Goal: Task Accomplishment & Management: Manage account settings

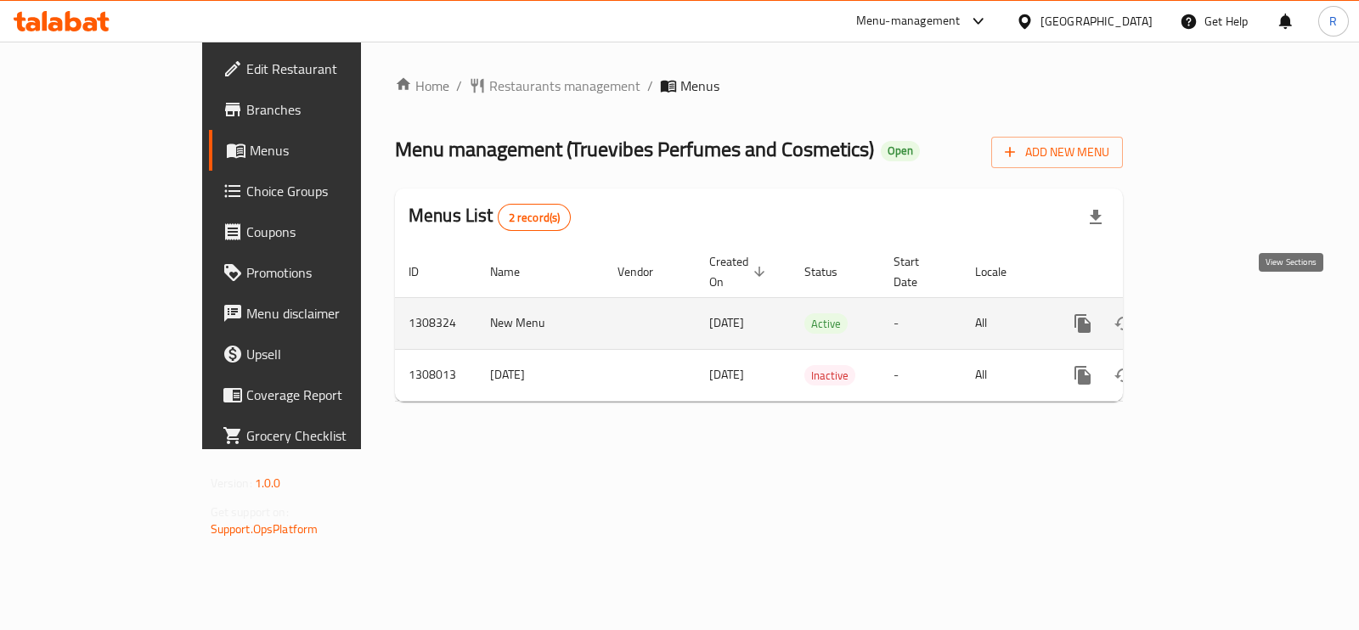
click at [1216, 313] on icon "enhanced table" at bounding box center [1205, 323] width 20 height 20
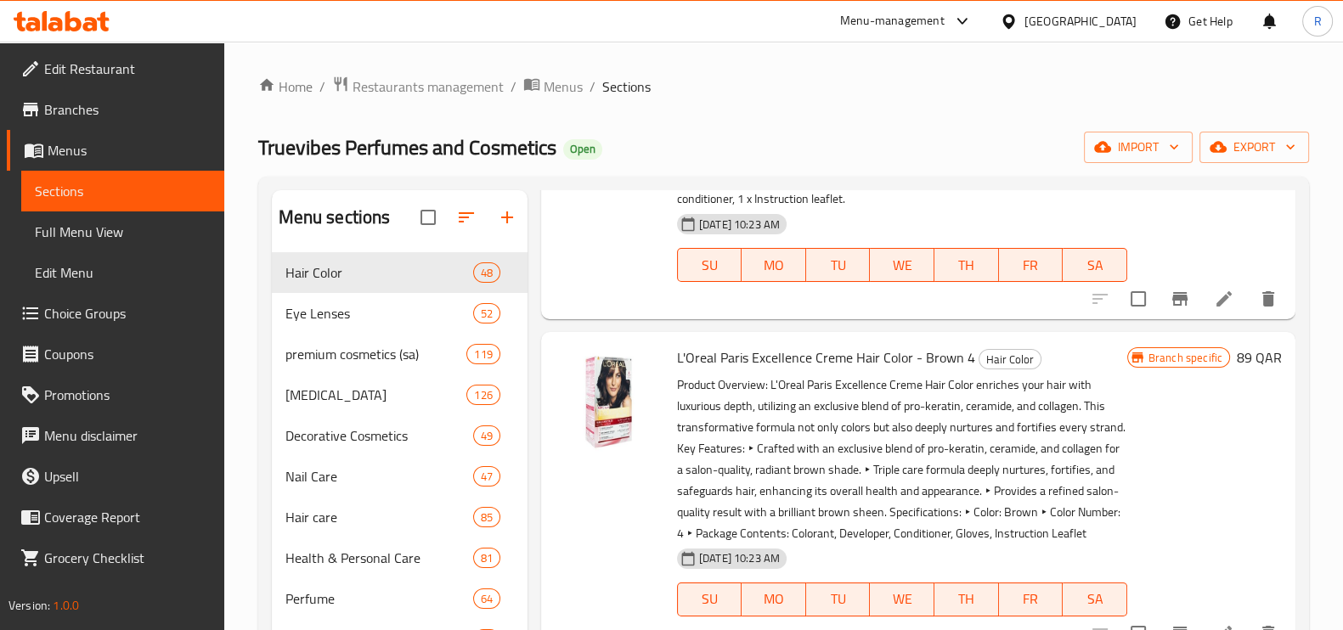
scroll to position [2230, 0]
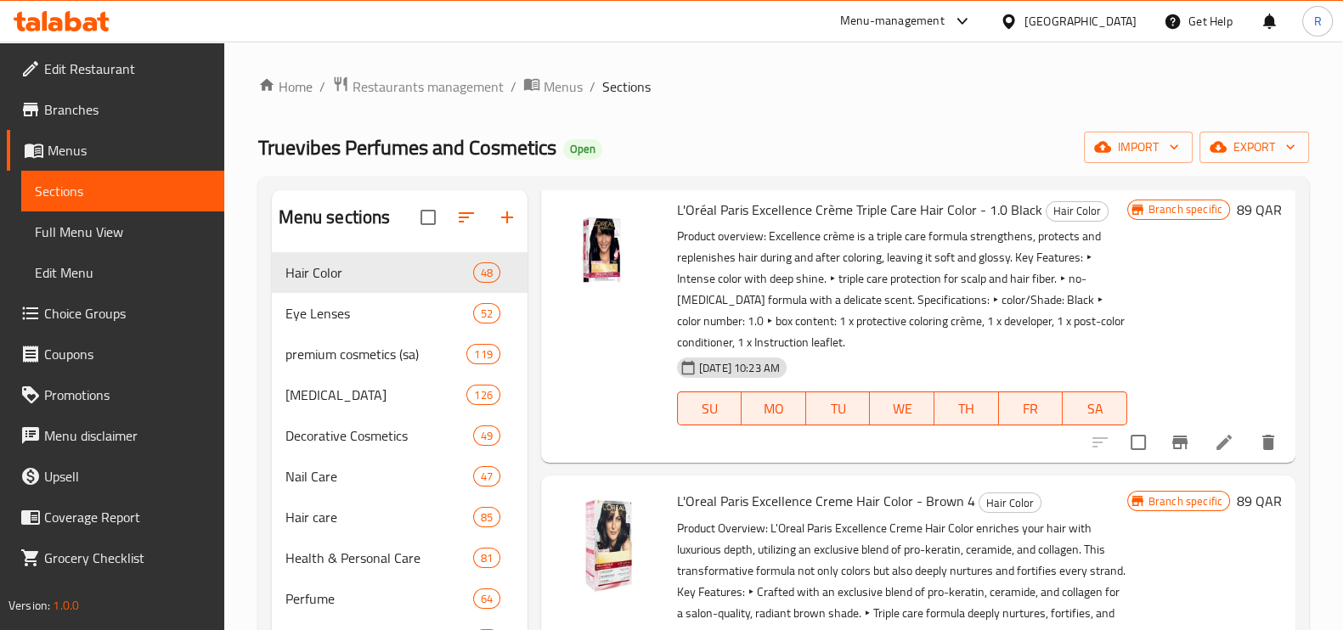
click at [53, 155] on span "Menus" at bounding box center [129, 150] width 163 height 20
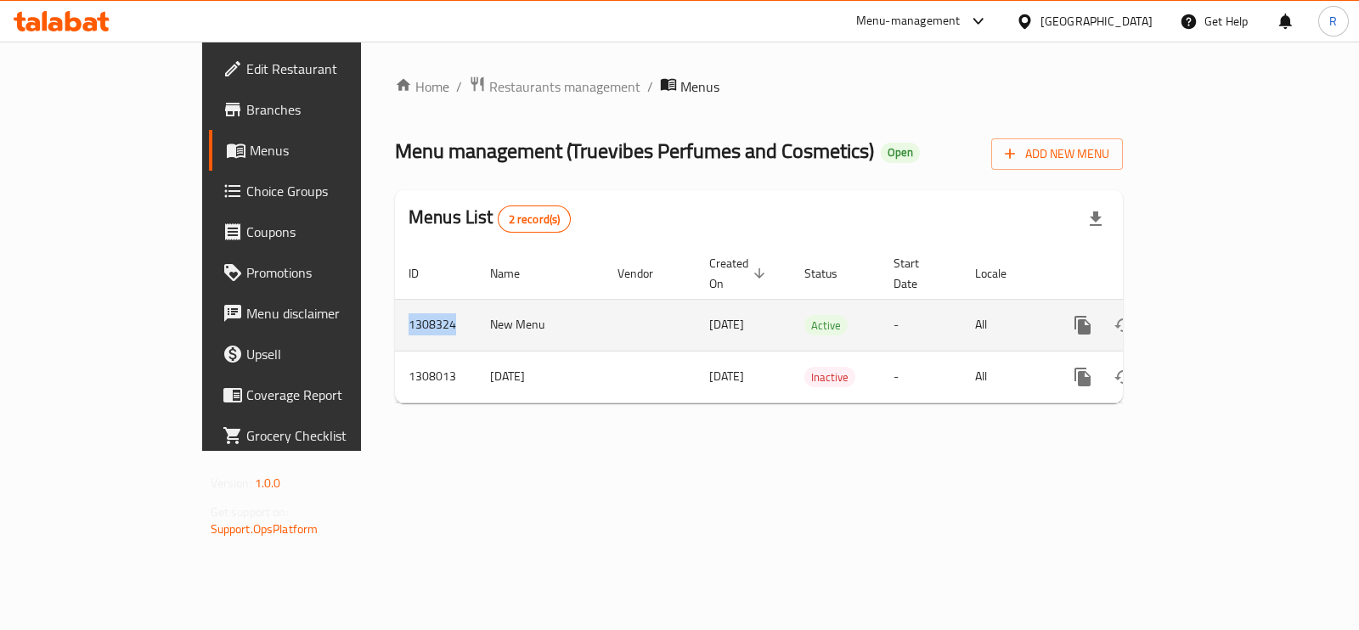
copy td "1308324"
drag, startPoint x: 272, startPoint y: 300, endPoint x: 327, endPoint y: 303, distance: 55.3
click at [395, 303] on td "1308324" at bounding box center [436, 325] width 82 height 52
click at [1216, 315] on icon "enhanced table" at bounding box center [1205, 325] width 20 height 20
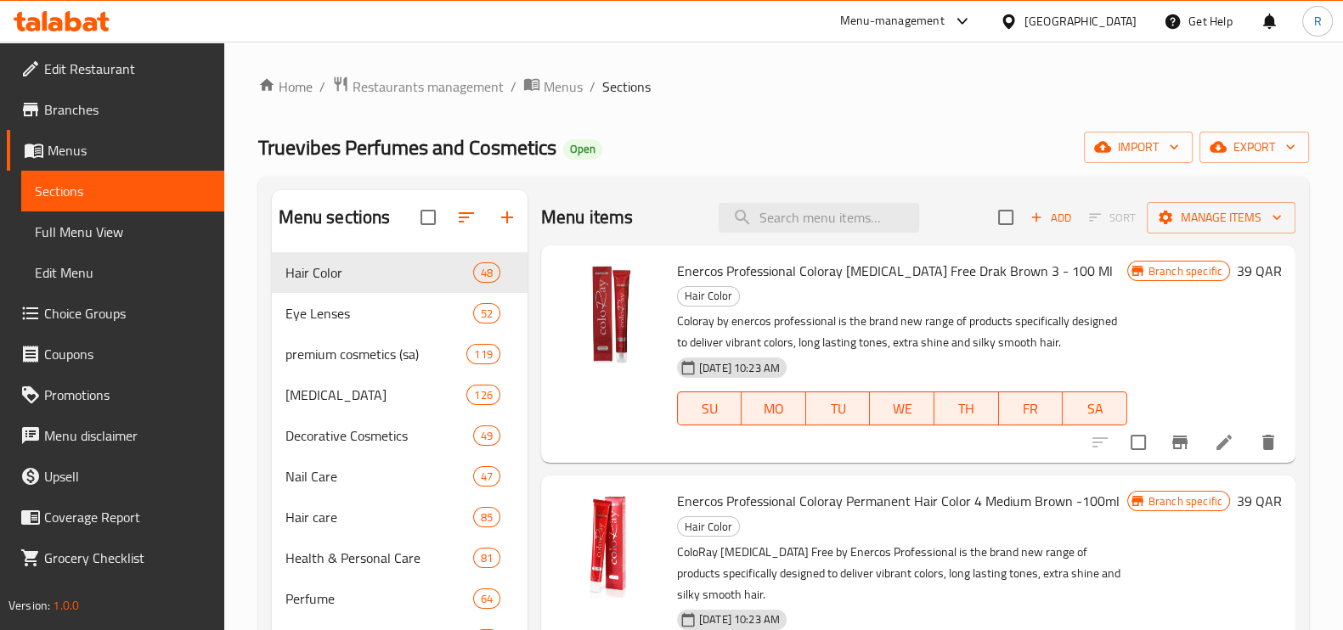
click at [63, 159] on span "Menus" at bounding box center [129, 150] width 163 height 20
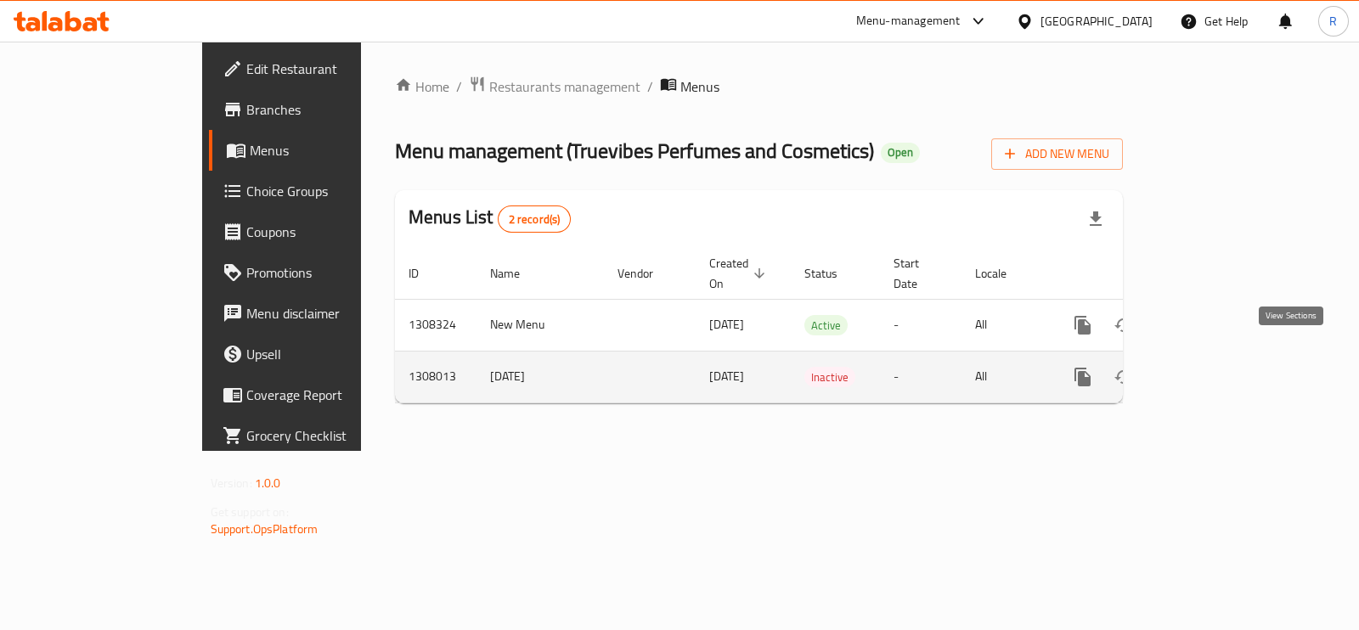
click at [1216, 367] on icon "enhanced table" at bounding box center [1205, 377] width 20 height 20
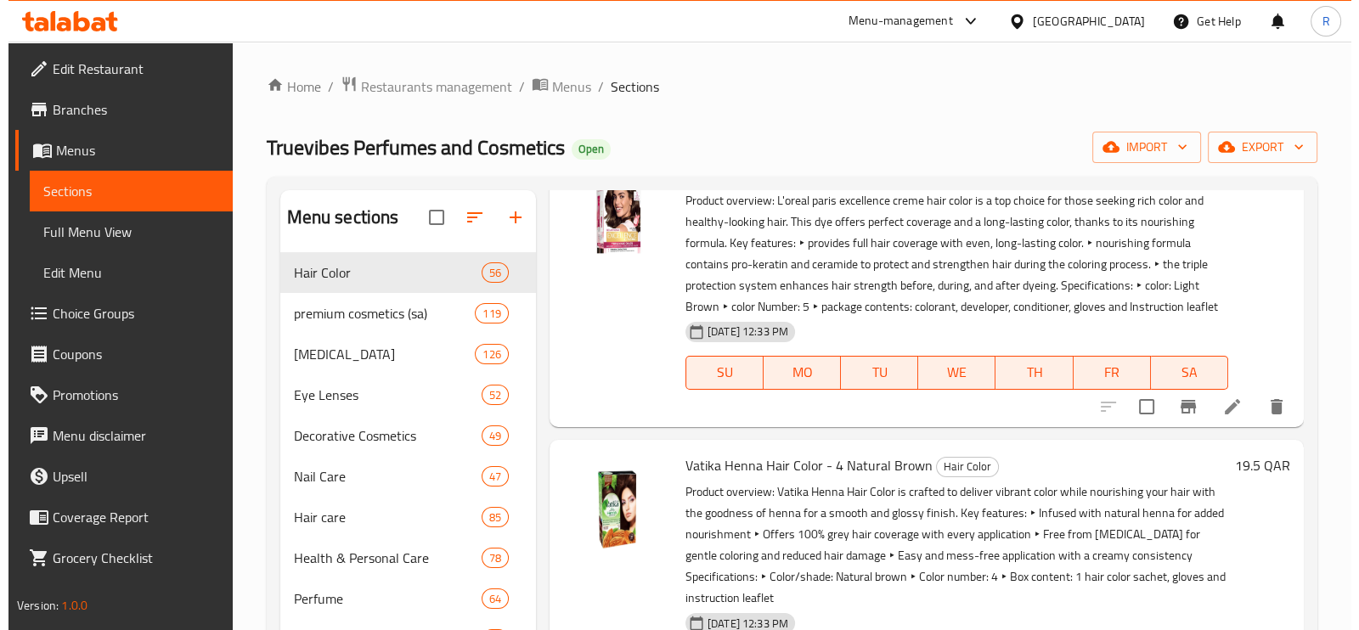
scroll to position [2973, 0]
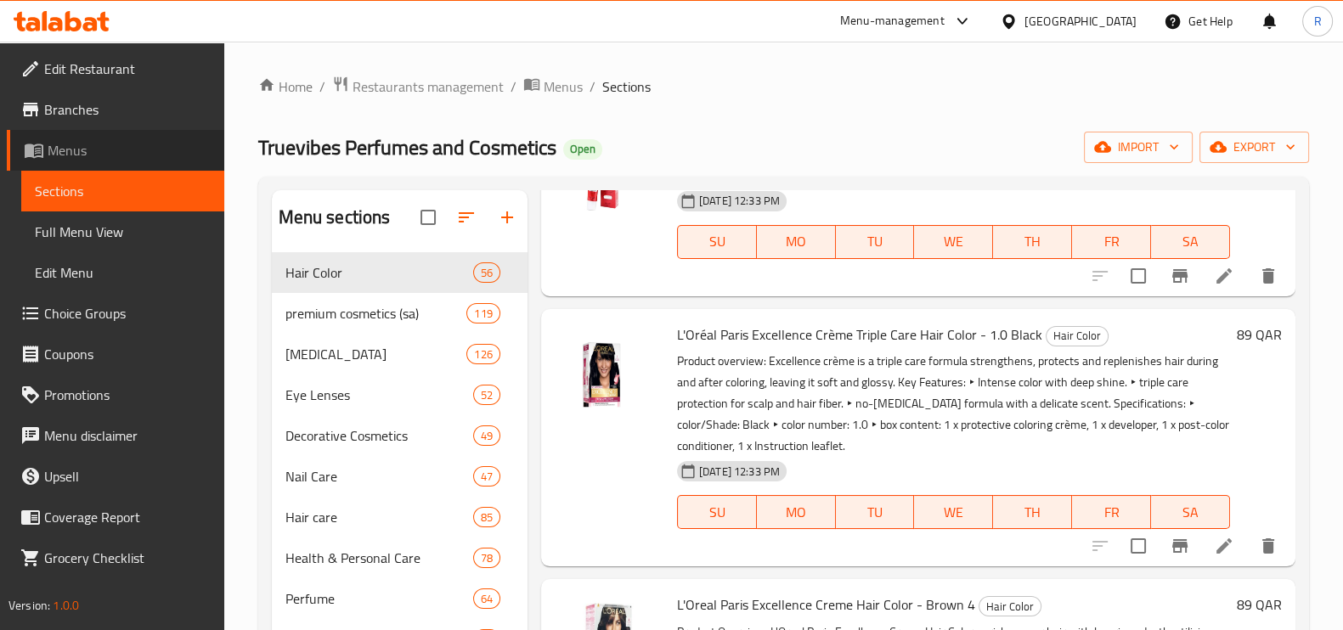
click at [77, 144] on span "Menus" at bounding box center [129, 150] width 163 height 20
